Goal: Task Accomplishment & Management: Manage account settings

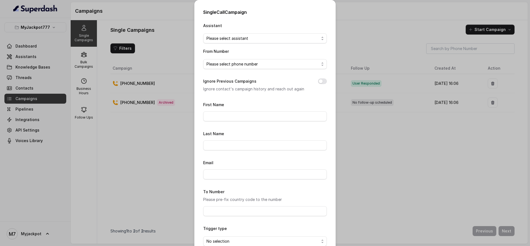
click at [165, 123] on div "Single Call Campaign Assistant Please select assistant From Number Please selec…" at bounding box center [265, 123] width 530 height 246
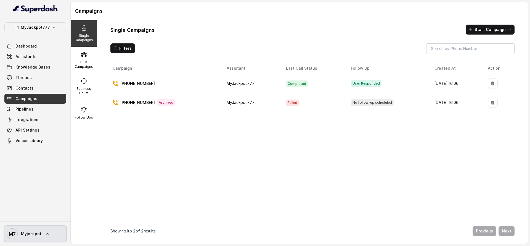
click at [40, 233] on span "Myjackpot" at bounding box center [31, 234] width 20 height 6
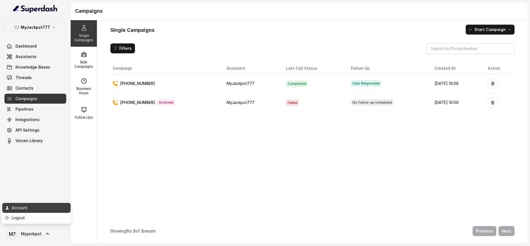
click at [46, 205] on div "Account" at bounding box center [35, 207] width 47 height 7
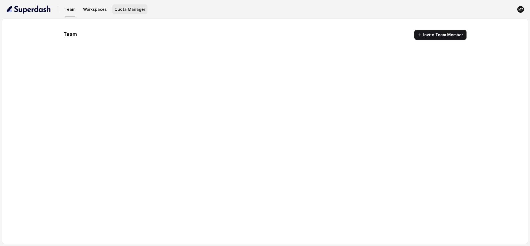
click at [134, 13] on button "Quota Manager" at bounding box center [129, 9] width 35 height 10
